Goal: Information Seeking & Learning: Learn about a topic

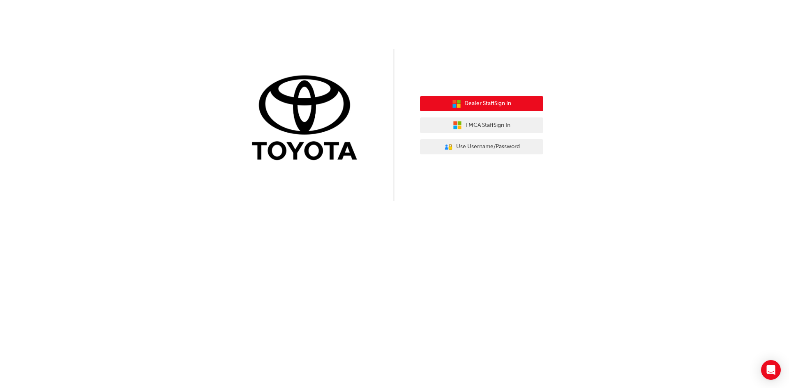
click at [482, 105] on span "Dealer Staff Sign In" at bounding box center [487, 103] width 47 height 9
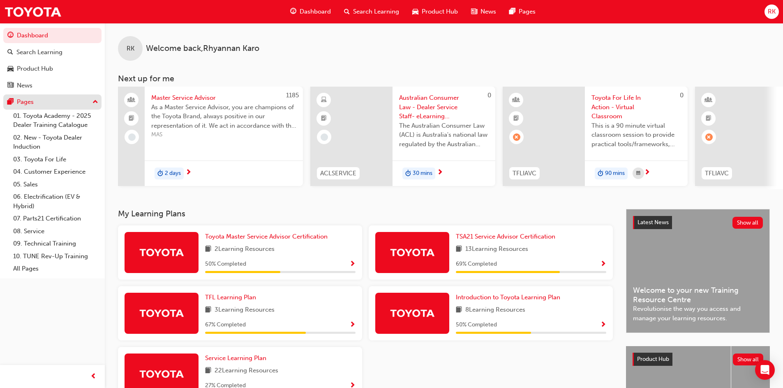
click at [35, 107] on div "Pages" at bounding box center [52, 102] width 90 height 10
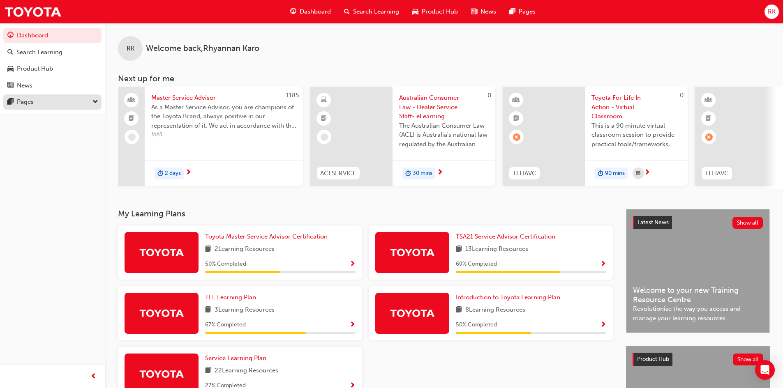
click at [35, 107] on div "Pages" at bounding box center [52, 102] width 90 height 10
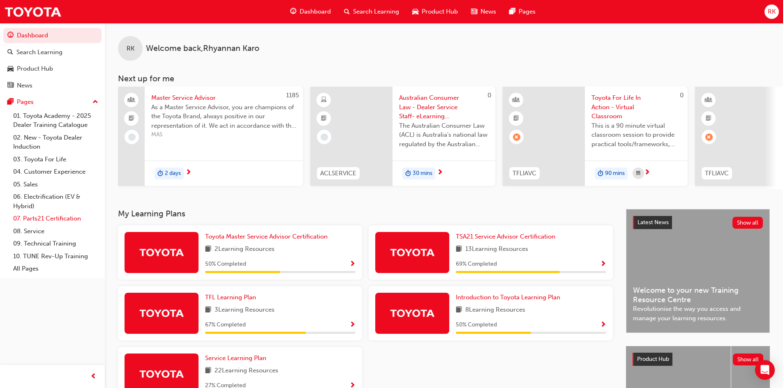
click at [54, 217] on link "07. Parts21 Certification" at bounding box center [56, 218] width 92 height 13
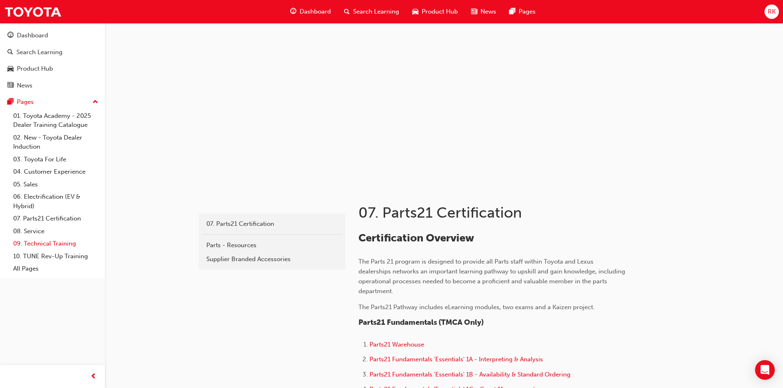
click at [30, 243] on link "09. Technical Training" at bounding box center [56, 243] width 92 height 13
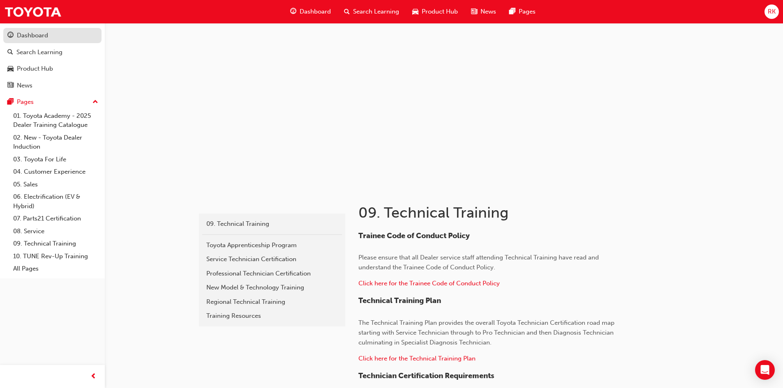
click at [33, 35] on div "Dashboard" at bounding box center [32, 35] width 31 height 9
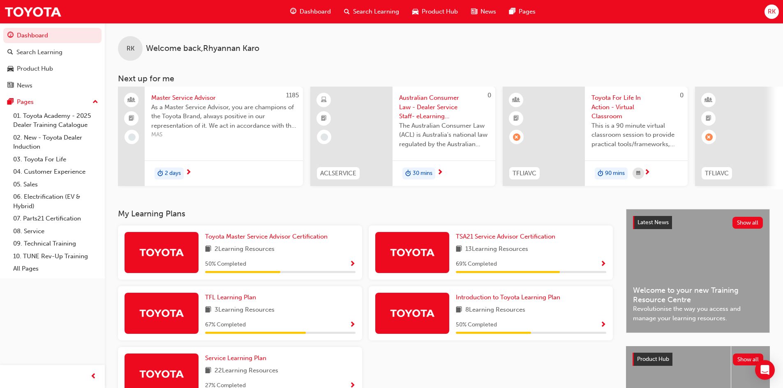
click at [422, 12] on span "Product Hub" at bounding box center [440, 11] width 36 height 9
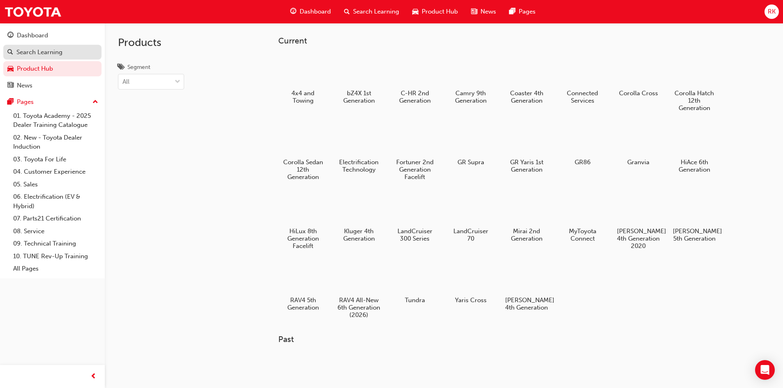
click at [58, 55] on div "Search Learning" at bounding box center [39, 52] width 46 height 9
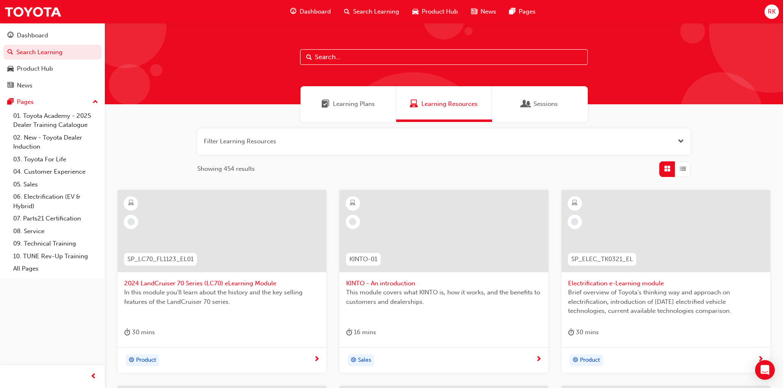
click at [380, 13] on span "Search Learning" at bounding box center [376, 11] width 46 height 9
click at [43, 163] on link "03. Toyota For Life" at bounding box center [56, 159] width 92 height 13
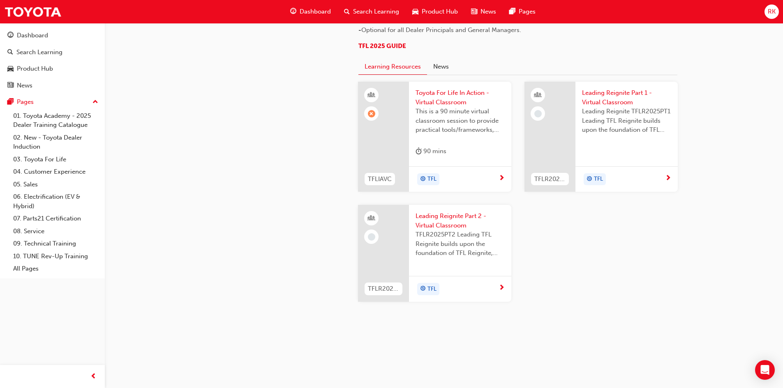
scroll to position [493, 0]
click at [54, 28] on link "Dashboard" at bounding box center [52, 35] width 98 height 15
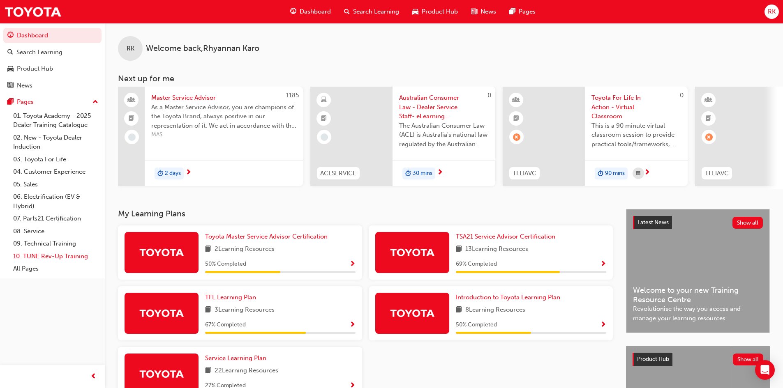
click at [74, 258] on link "10. TUNE Rev-Up Training" at bounding box center [56, 256] width 92 height 13
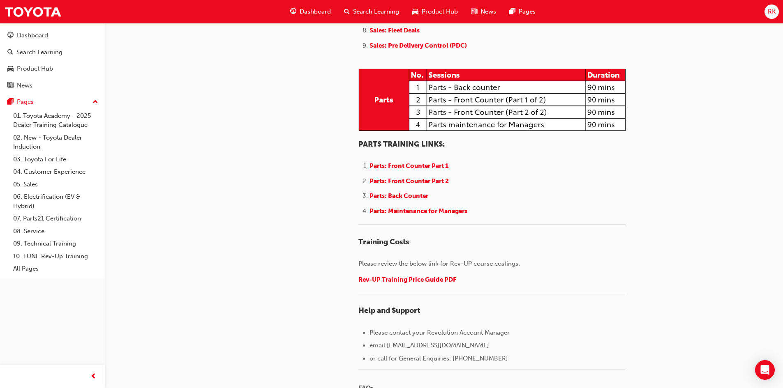
scroll to position [1002, 0]
